Goal: Information Seeking & Learning: Learn about a topic

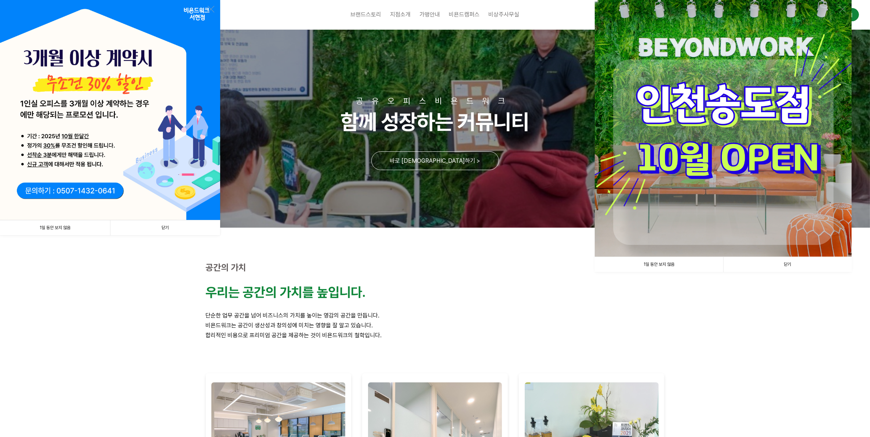
click at [808, 268] on link "닫기" at bounding box center [787, 264] width 128 height 15
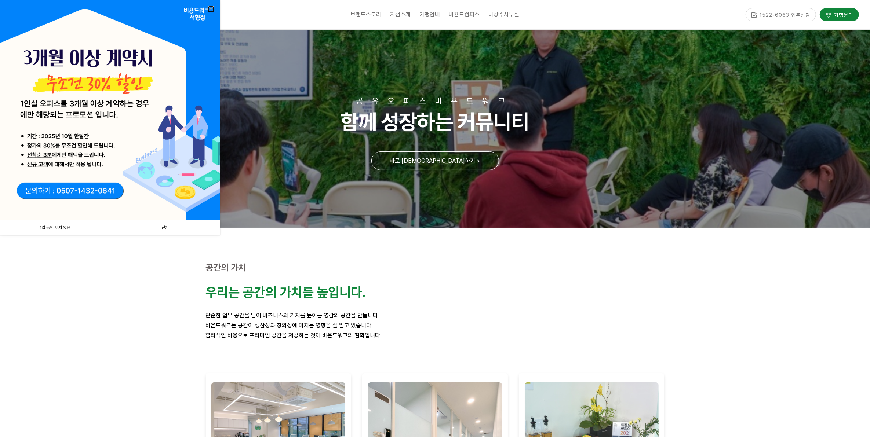
click at [210, 9] on link at bounding box center [211, 9] width 7 height 7
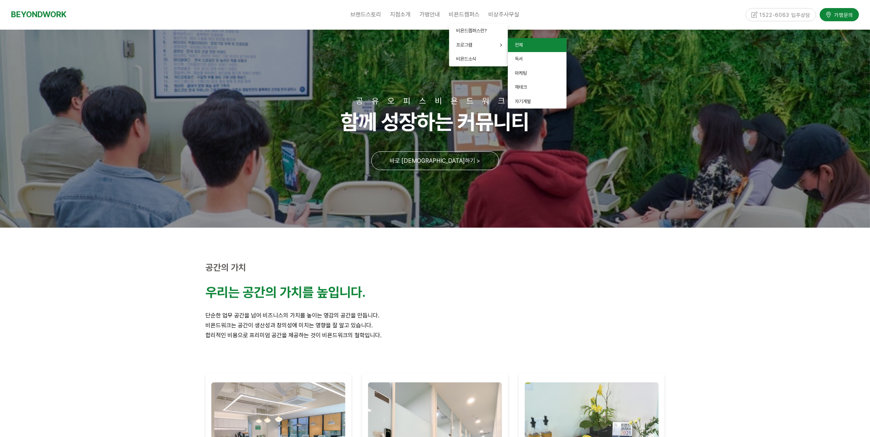
click at [528, 47] on link "전체" at bounding box center [537, 45] width 59 height 14
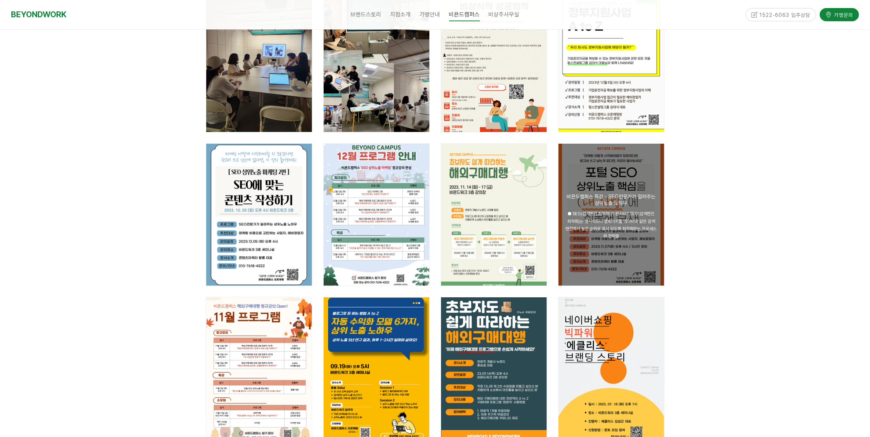
scroll to position [92, 0]
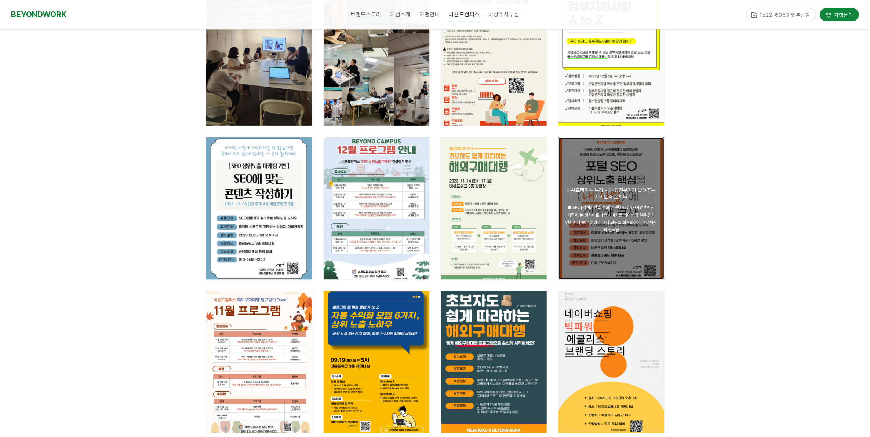
click at [613, 178] on div "공지 비욘드캠퍼스 특강 - SEO전문가가 알려주는 상위노출 노하우 ■ SEO(검색엔진 최적화)가 뭔가요? SEO(검색엔진 최적화)는 웹사이트나…" at bounding box center [611, 209] width 106 height 142
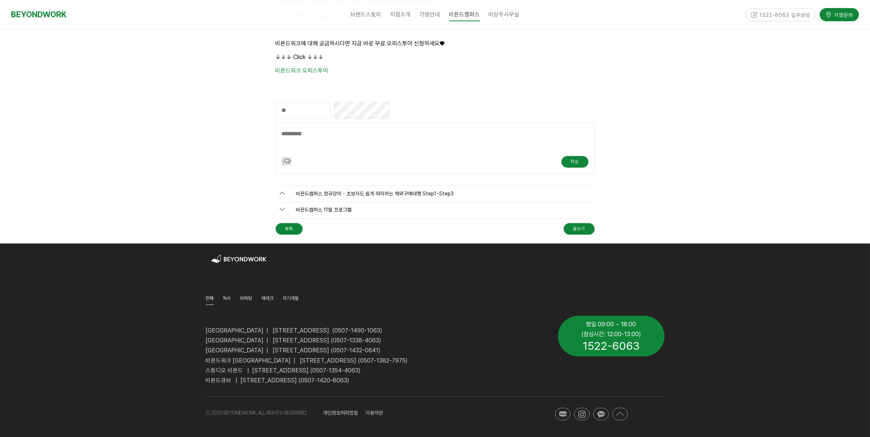
scroll to position [1903, 0]
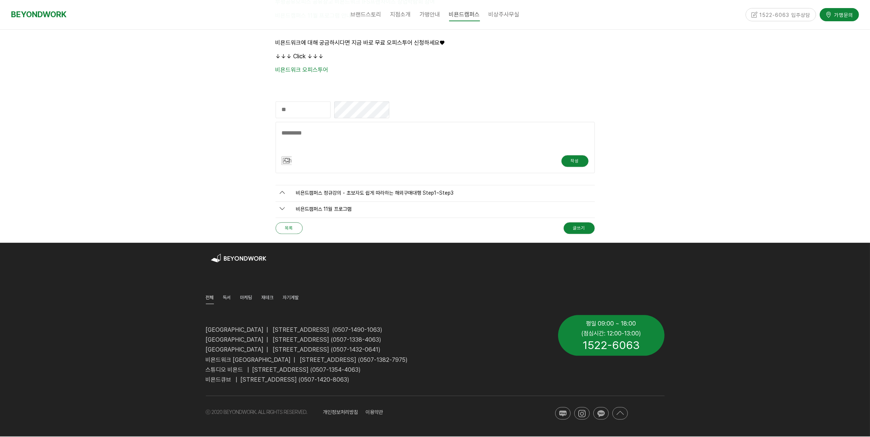
type input "**********"
click at [287, 228] on link "목록" at bounding box center [289, 228] width 27 height 12
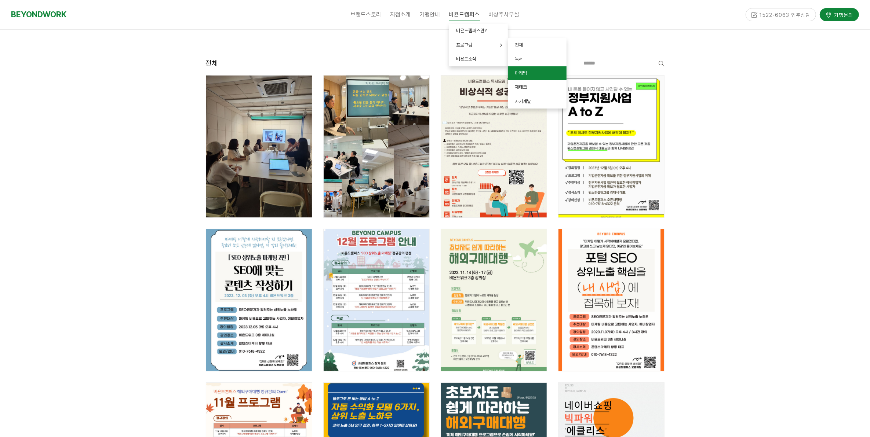
click at [511, 70] on link "마케팅" at bounding box center [537, 73] width 59 height 14
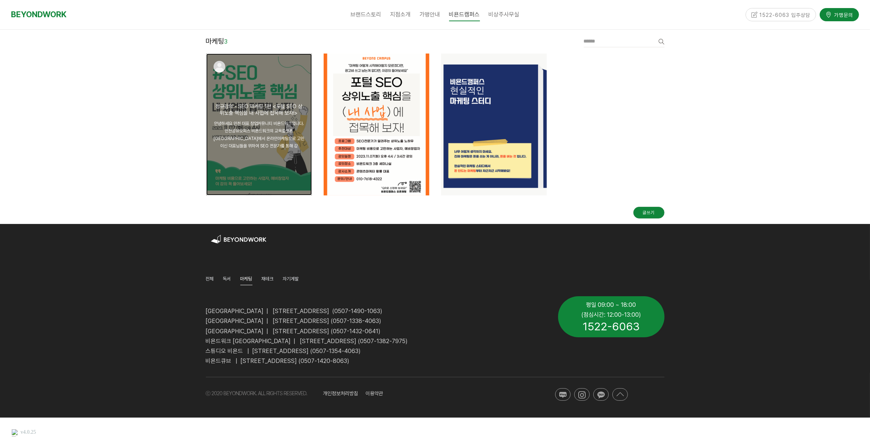
click at [270, 139] on span "안녕하세요 인천 대표 창업커뮤니티 비욘드워크입니다. 인천공유오피스 비욘드워크의 교육플랫폼 [GEOGRAPHIC_DATA]에서 온라인마케팅으로 …" at bounding box center [259, 135] width 91 height 28
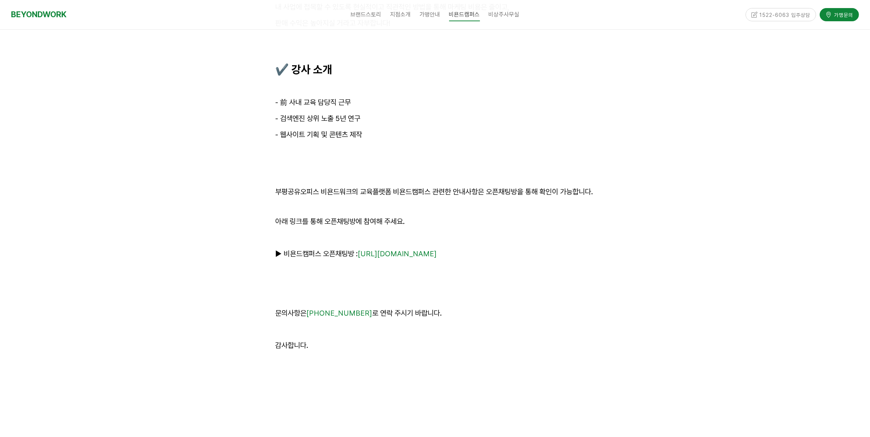
scroll to position [6559, 0]
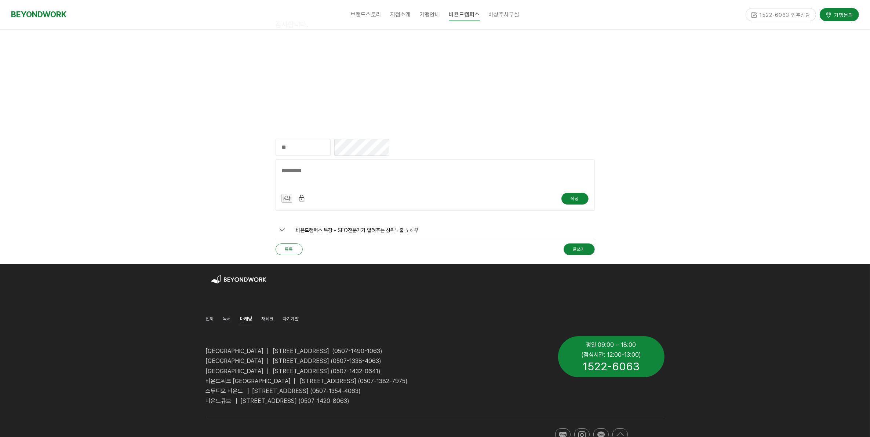
type input "**********"
click at [283, 255] on link "목록" at bounding box center [289, 250] width 27 height 12
